Goal: Task Accomplishment & Management: Manage account settings

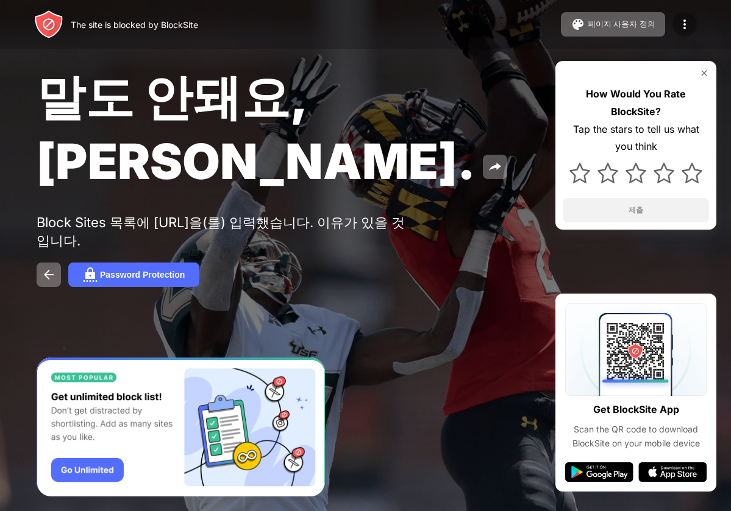
click at [682, 20] on img at bounding box center [684, 24] width 15 height 15
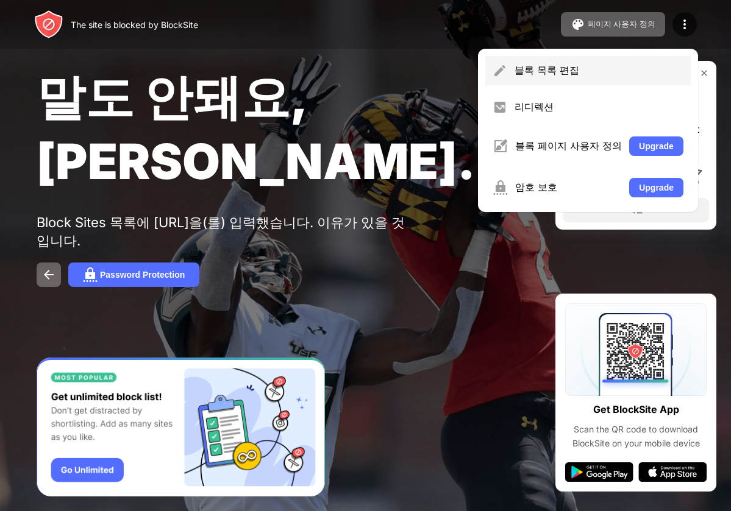
click at [639, 56] on div "블록 목록 편집" at bounding box center [587, 70] width 205 height 29
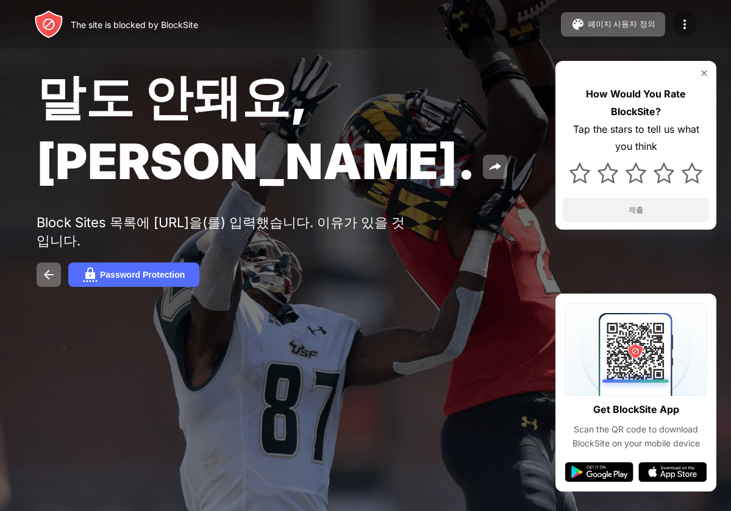
click at [677, 25] on img at bounding box center [684, 24] width 15 height 15
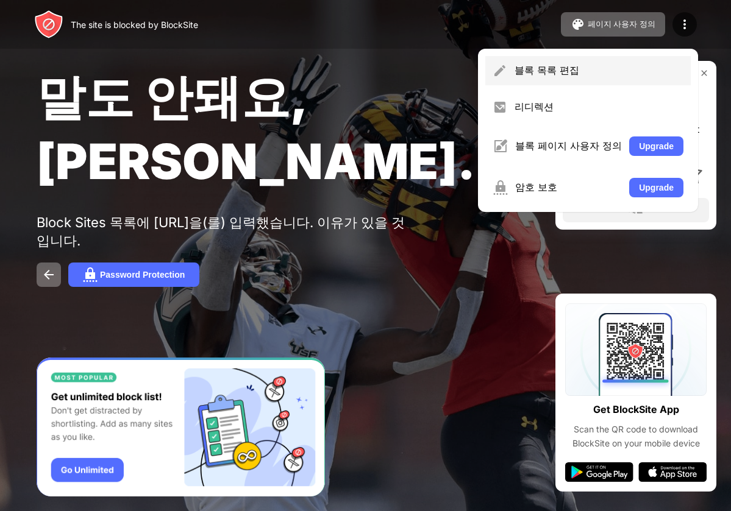
click at [603, 63] on div "블록 목록 편집" at bounding box center [587, 70] width 205 height 29
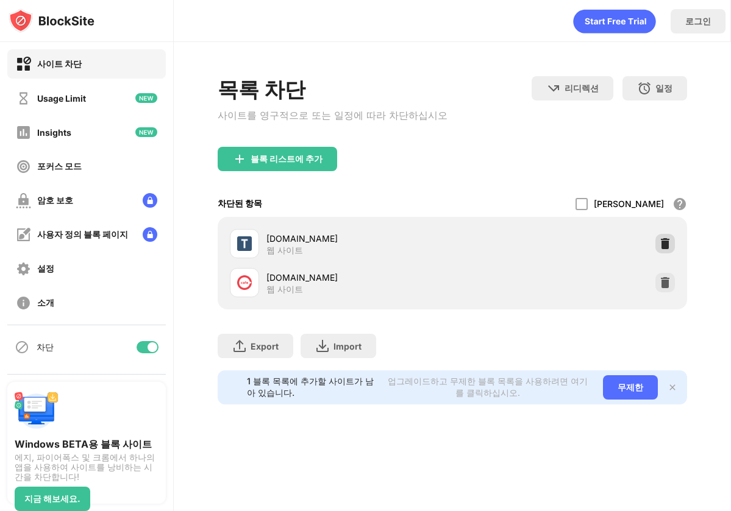
click at [662, 246] on img at bounding box center [665, 244] width 12 height 12
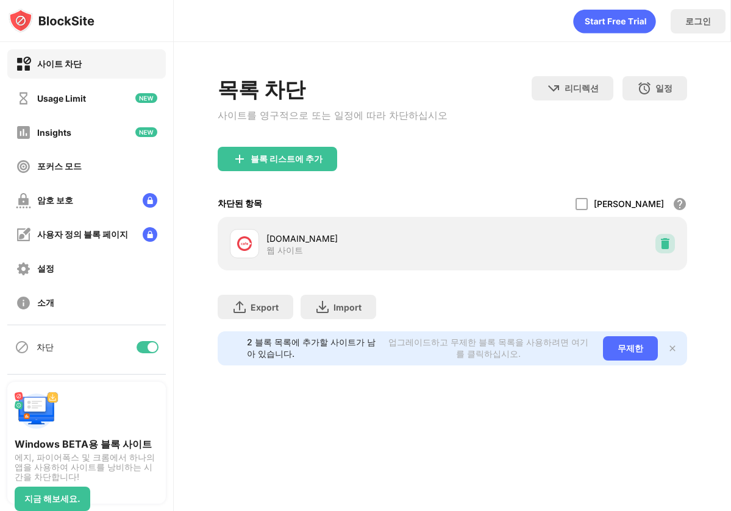
click at [662, 246] on img at bounding box center [665, 244] width 12 height 12
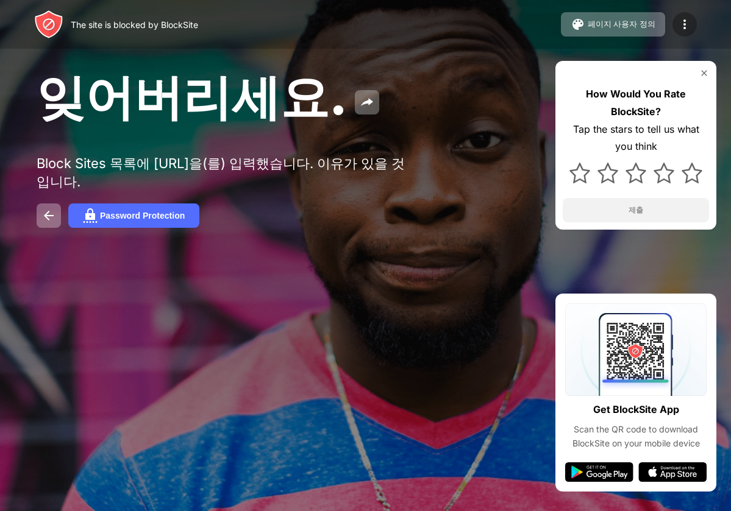
click at [683, 29] on img at bounding box center [684, 24] width 15 height 15
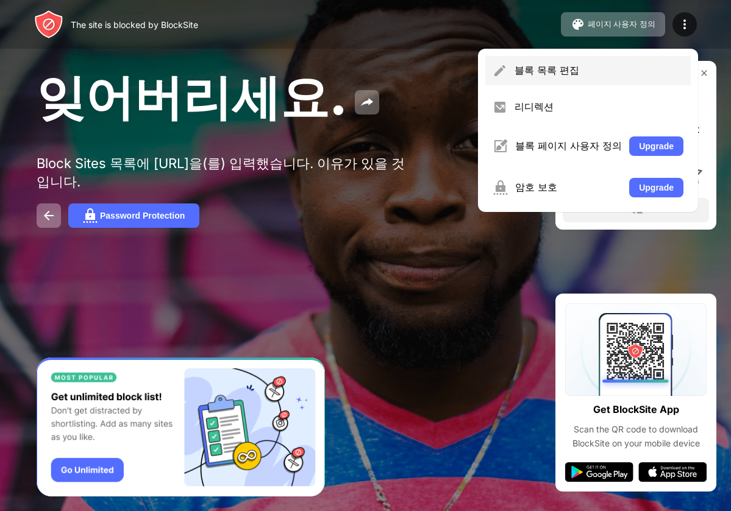
click at [664, 64] on div "블록 목록 편집" at bounding box center [598, 70] width 169 height 13
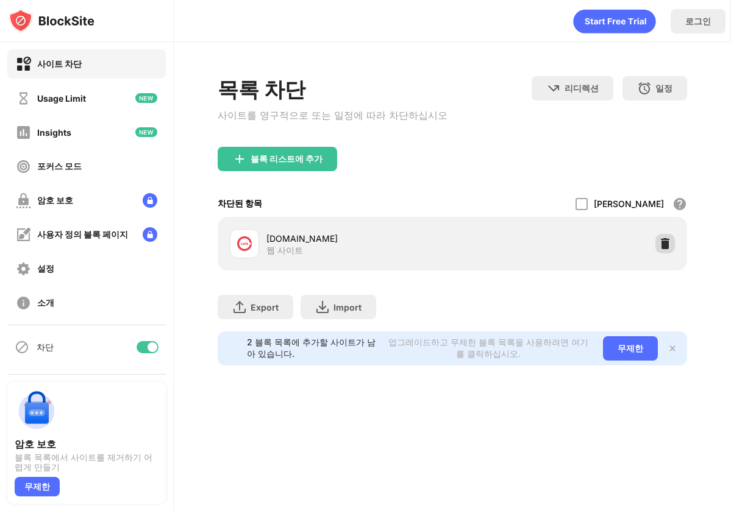
click at [671, 245] on img at bounding box center [665, 244] width 12 height 12
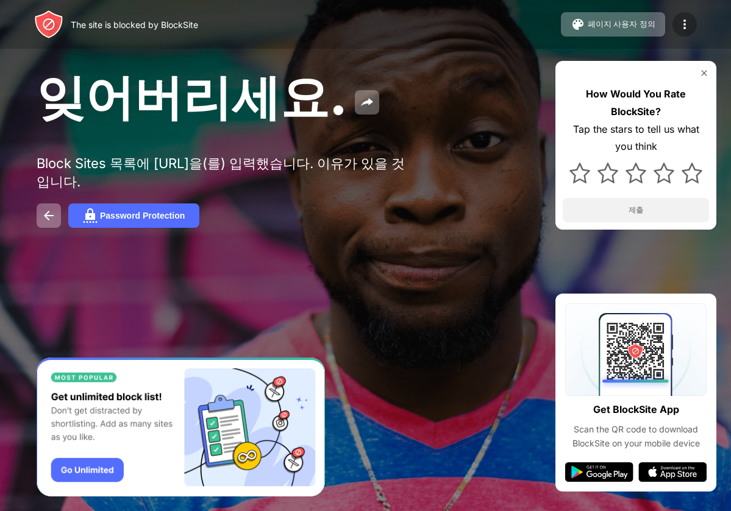
click at [683, 27] on img at bounding box center [684, 24] width 15 height 15
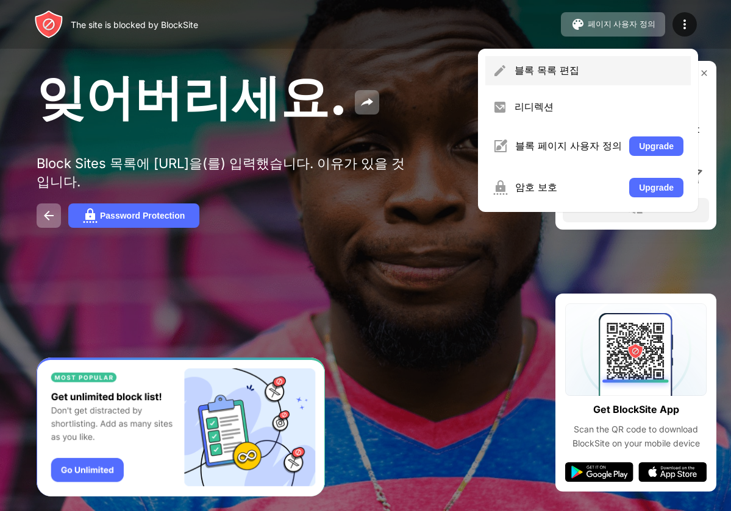
click at [563, 76] on div "블록 목록 편집" at bounding box center [598, 70] width 169 height 13
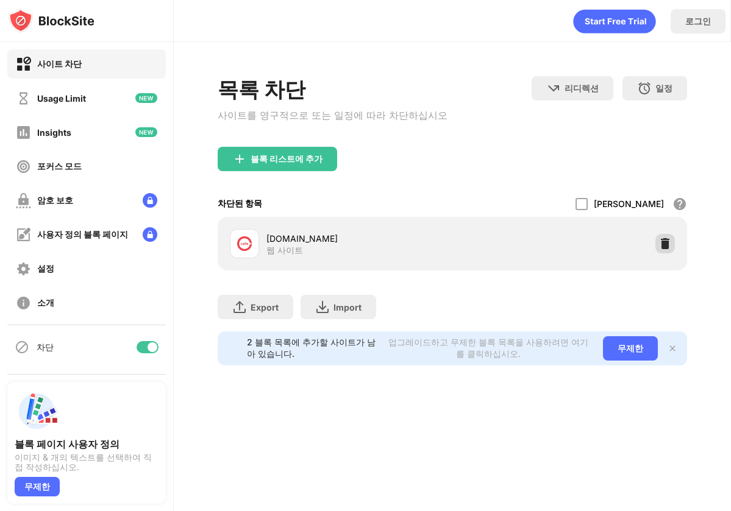
click at [667, 243] on img at bounding box center [665, 244] width 12 height 12
